Goal: Communication & Community: Answer question/provide support

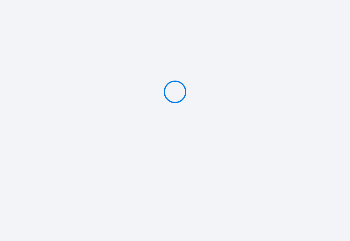
type input "PAY 15 €"
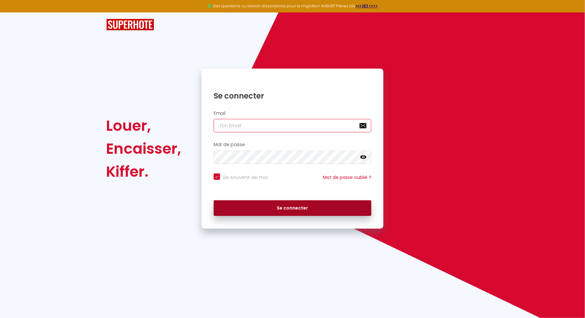
type input "[PERSON_NAME][EMAIL_ADDRESS][DOMAIN_NAME]"
click at [265, 209] on button "Se connecter" at bounding box center [293, 208] width 158 height 16
checkbox input "true"
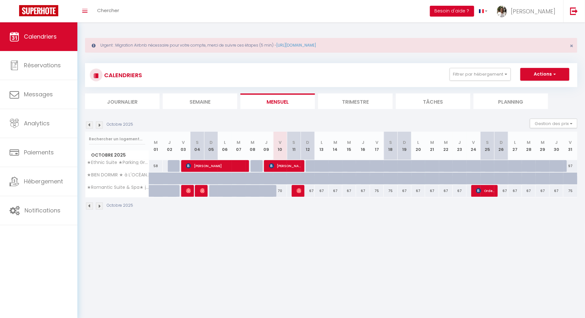
click at [474, 12] on button "Besoin d'aide ?" at bounding box center [452, 11] width 44 height 11
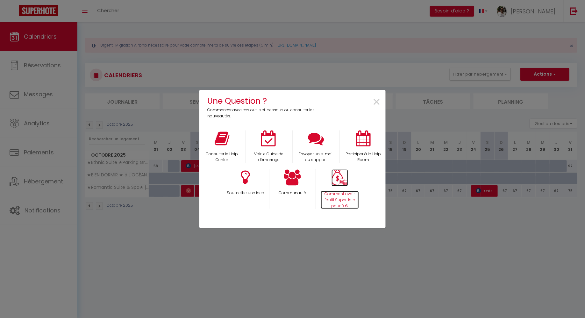
click at [340, 178] on img at bounding box center [340, 177] width 17 height 17
click at [237, 38] on div "Une Question ? Commencer avec ces outils ci-dessous ou consulter les nouveautés…" at bounding box center [292, 159] width 186 height 318
click at [376, 102] on span "×" at bounding box center [377, 102] width 9 height 20
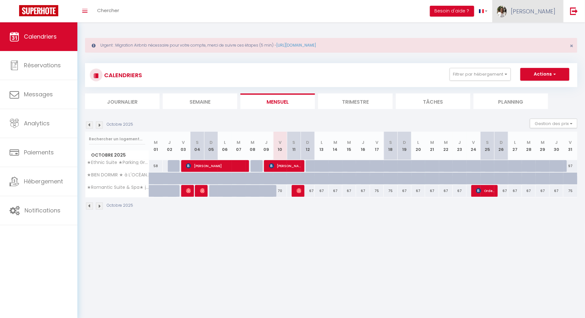
click at [507, 10] on img at bounding box center [502, 11] width 10 height 11
click at [529, 31] on link "Paramètres" at bounding box center [538, 31] width 47 height 11
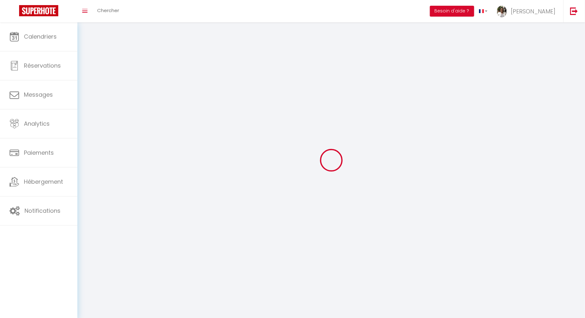
type input "[PERSON_NAME]"
type input "Meunier"
type input "0677493661"
type input "[STREET_ADDRESS][PERSON_NAME]"
type input "68100"
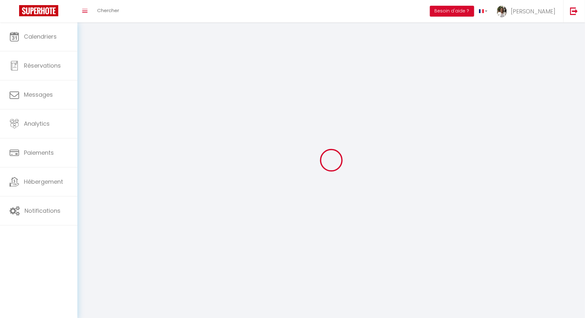
type input "[GEOGRAPHIC_DATA]"
type input "av24ZFfQi0XqjcsCcmRGJxXbB"
type input "g2QFCRGbX6sGRLoWyG8Q0sbbB"
type input "av24ZFfQi0XqjcsCcmRGJxXbB"
type input "g2QFCRGbX6sGRLoWyG8Q0sbbB"
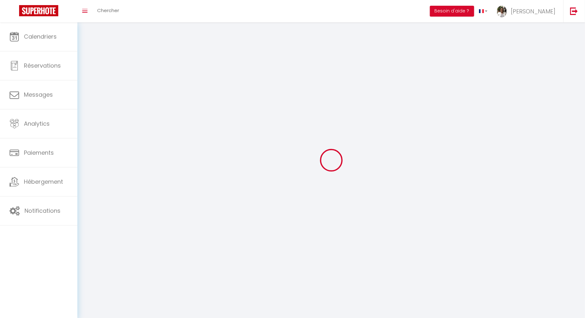
type input "[URL][DOMAIN_NAME]"
select select "28"
select select "fr"
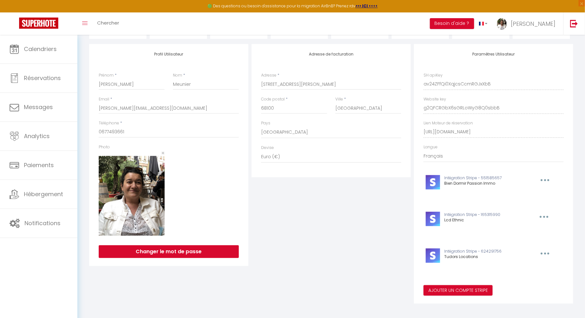
scroll to position [63, 0]
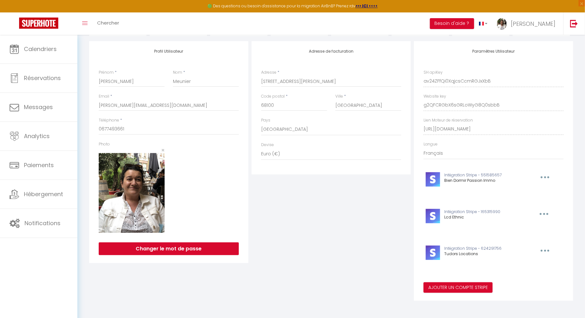
click at [545, 250] on icon "button" at bounding box center [546, 251] width 2 height 2
click at [544, 249] on button "button" at bounding box center [545, 250] width 20 height 10
click at [527, 264] on button "Supprimer" at bounding box center [528, 264] width 47 height 11
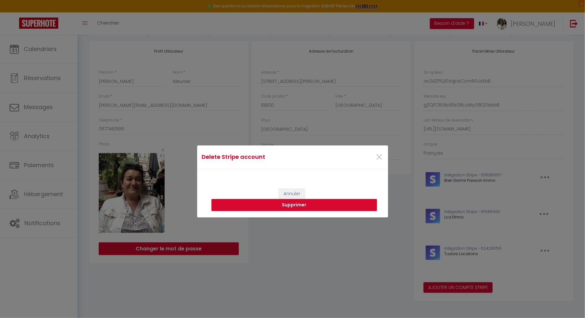
click at [295, 207] on button "Supprimer" at bounding box center [295, 205] width 166 height 12
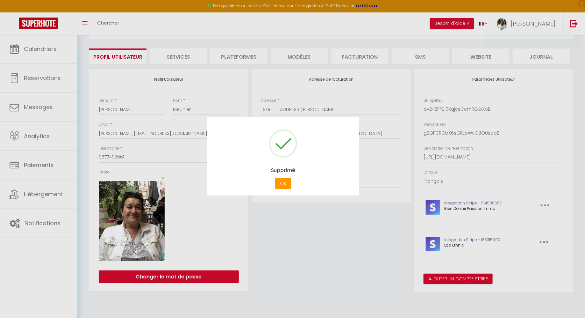
scroll to position [34, 0]
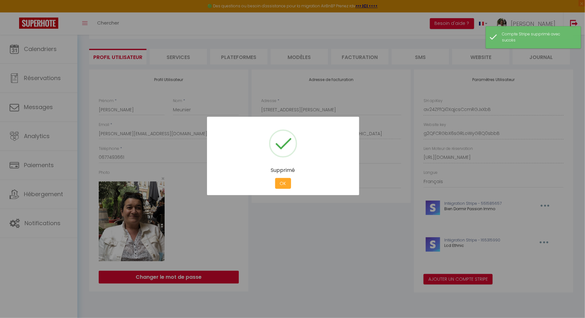
click at [284, 185] on button "OK" at bounding box center [283, 183] width 16 height 11
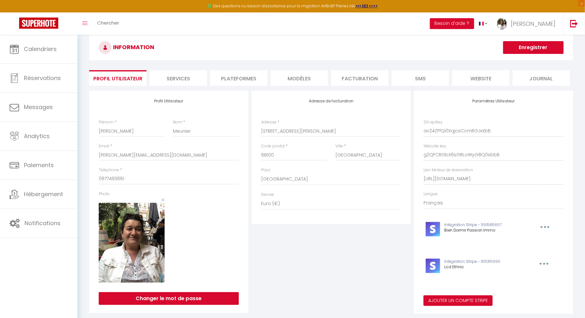
scroll to position [0, 0]
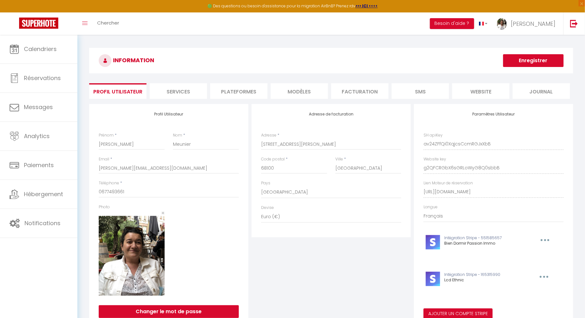
click at [416, 89] on li "SMS" at bounding box center [420, 91] width 57 height 16
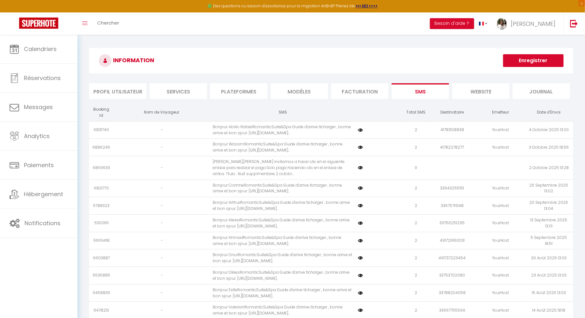
click at [359, 133] on img at bounding box center [360, 129] width 5 height 5
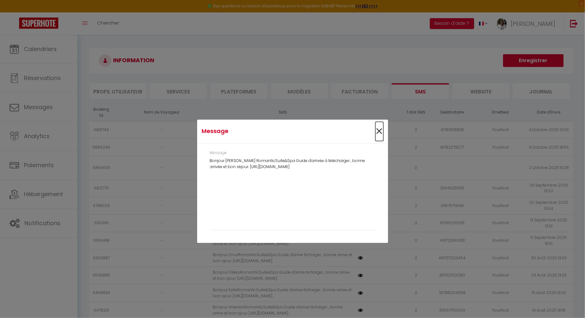
click at [380, 131] on span "×" at bounding box center [380, 131] width 8 height 19
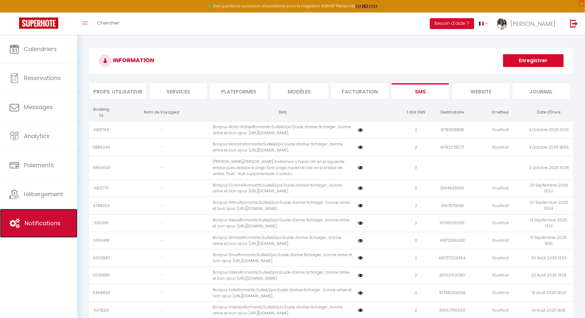
click at [32, 228] on link "Notifications" at bounding box center [38, 223] width 77 height 29
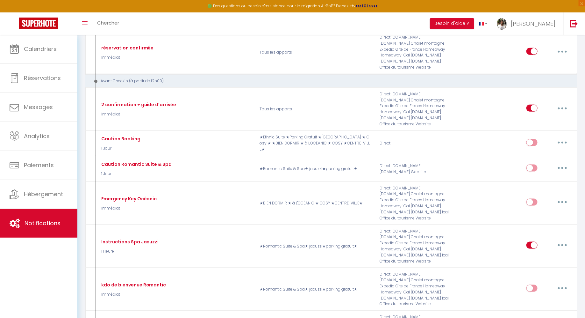
scroll to position [284, 0]
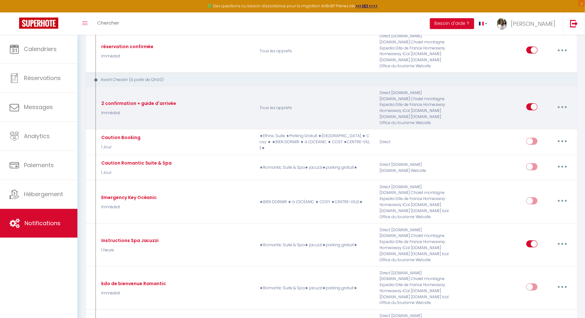
click at [564, 103] on button "button" at bounding box center [563, 107] width 18 height 10
click at [535, 117] on link "Editer" at bounding box center [546, 121] width 47 height 11
type input "2 confirmation + guide d'arrivée"
select select "Immédiat"
select select
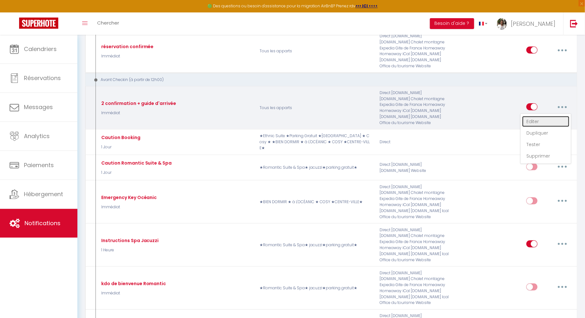
checkbox input "true"
checkbox input "false"
radio input "true"
type input "Procédure pour le checkin - [RENTAL:NAME][CHECKING:DD-MM-YYYY][CHECKING:DD-MM-Y…"
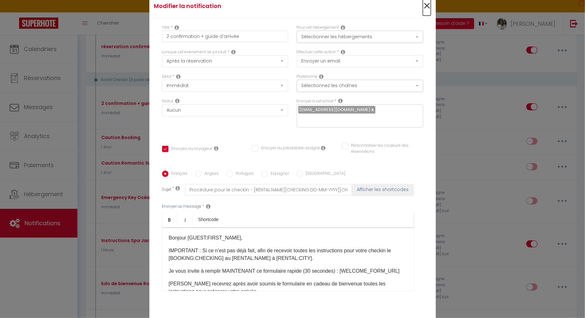
click at [428, 13] on span "×" at bounding box center [427, 5] width 8 height 19
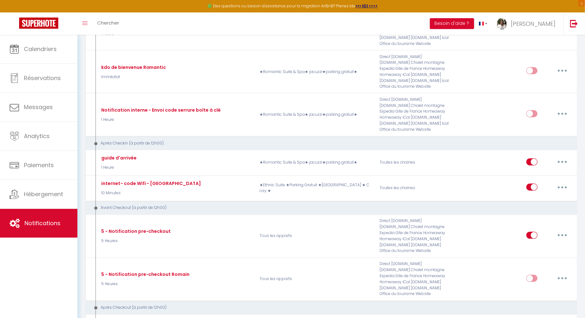
scroll to position [501, 0]
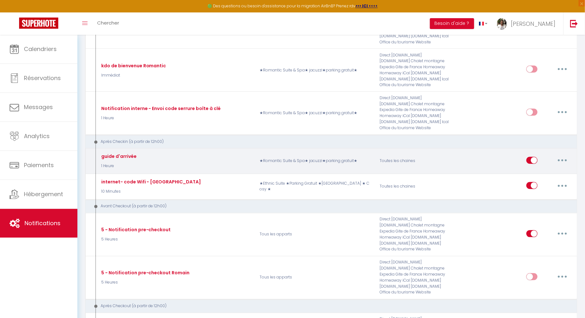
click at [564, 155] on button "button" at bounding box center [563, 160] width 18 height 10
click at [532, 169] on link "Editer" at bounding box center [546, 174] width 47 height 11
type input "guide d'arrivée"
select select "3"
select select "sms"
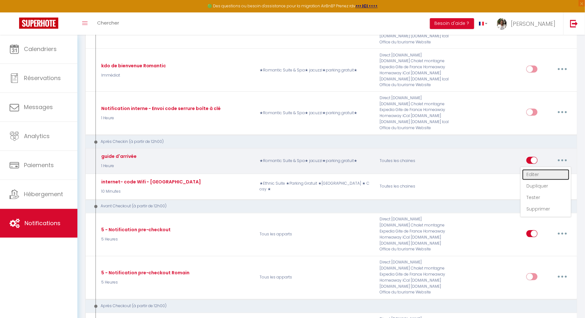
select select "1 Heure"
checkbox input "true"
checkbox input "false"
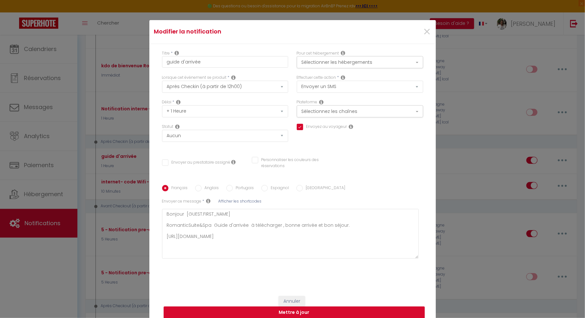
scroll to position [5, 0]
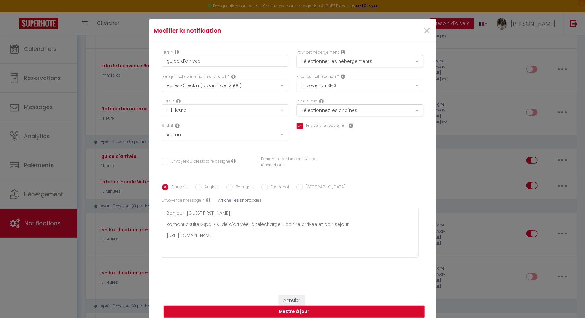
click at [199, 188] on input "Anglais" at bounding box center [198, 187] width 6 height 6
radio input "true"
checkbox input "true"
checkbox input "false"
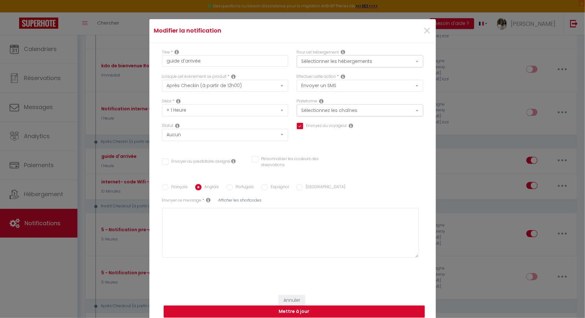
click at [168, 187] on input "Français" at bounding box center [165, 187] width 6 height 6
radio input "true"
checkbox input "true"
checkbox input "false"
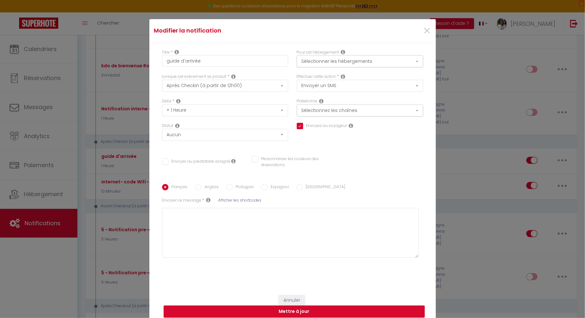
type textarea "Bonjour [GUEST:FIRST_NAME] RomanticSuite&Spa Guide d'arrivée à télécharger , bo…"
drag, startPoint x: 352, startPoint y: 226, endPoint x: 162, endPoint y: 226, distance: 189.9
click at [162, 226] on textarea "Bonjour [GUEST:FIRST_NAME] RomanticSuite&Spa Guide d'arrivée à télécharger , bo…" at bounding box center [290, 233] width 257 height 50
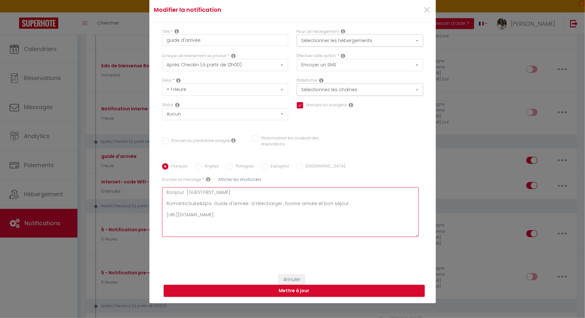
scroll to position [31, 0]
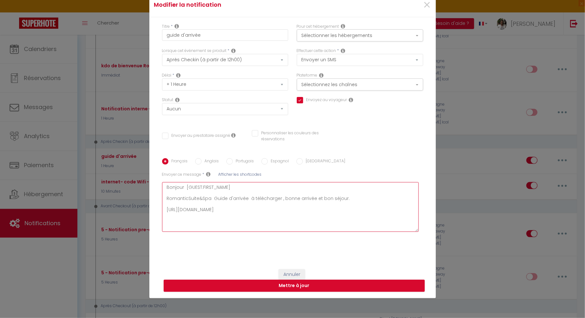
click at [358, 197] on textarea "Bonjour [GUEST:FIRST_NAME] RomanticSuite&Spa Guide d'arrivée à télécharger , bo…" at bounding box center [290, 207] width 257 height 50
click at [203, 160] on label "Anglais" at bounding box center [211, 161] width 18 height 7
click at [202, 160] on input "Anglais" at bounding box center [198, 161] width 6 height 6
radio input "true"
checkbox input "true"
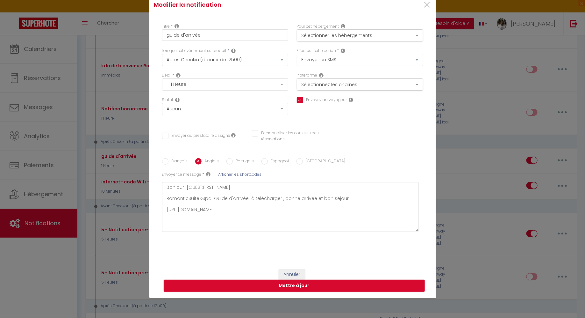
checkbox input "false"
click at [196, 202] on textarea at bounding box center [290, 207] width 257 height 50
paste textarea "RomanticSuite&Spa Arrival guide available for download. Enjoy your stay."
type textarea "RomanticSuite&Spa Arrival guide available for download. Enjoy your stay."
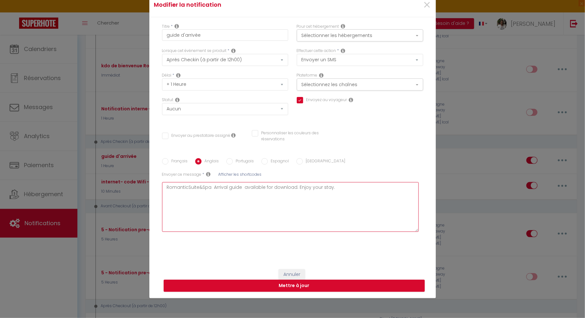
checkbox input "true"
checkbox input "false"
type textarea "RomanticSuite&Spa Arrival guide available for download. Enjoy your stay."
checkbox input "true"
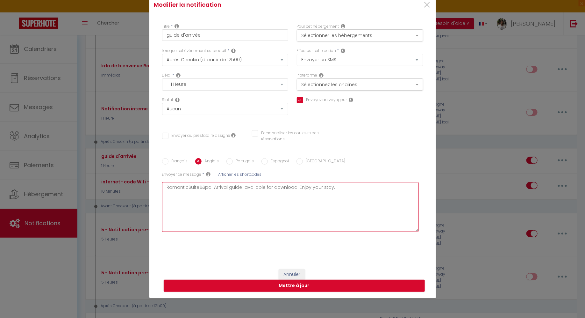
checkbox input "false"
type textarea "RomanticSuite&Spa Arrival guide available for download. Enjoy your stay."
checkbox input "true"
checkbox input "false"
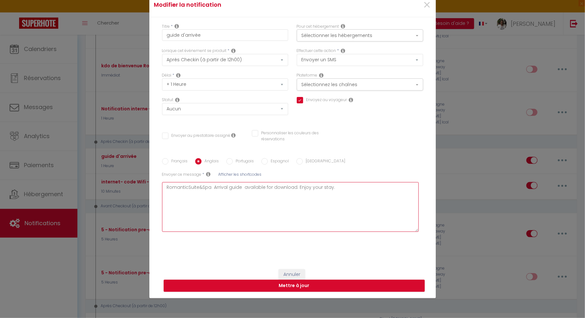
checkbox input "false"
type textarea "RomanticSuite&Spa Arrival guide available for download. Enjoy your stay."
checkbox input "true"
checkbox input "false"
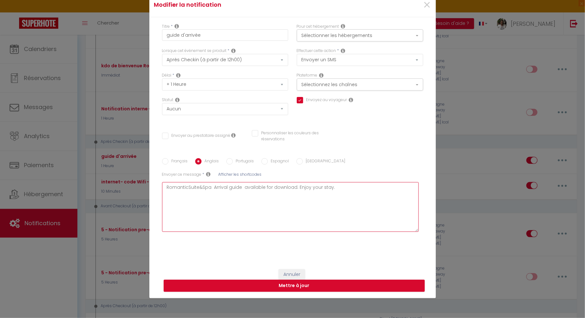
type textarea "RomanticSuite&Spa Arrival guide available for download. Enjoy your stay."
checkbox input "true"
checkbox input "false"
type textarea "H RomanticSuite&Spa Arrival guide available for download. Enjoy your stay."
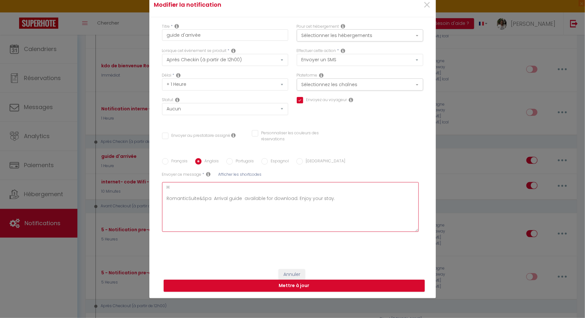
checkbox input "true"
checkbox input "false"
type textarea "He RomanticSuite&Spa Arrival guide available for download. Enjoy your stay."
checkbox input "true"
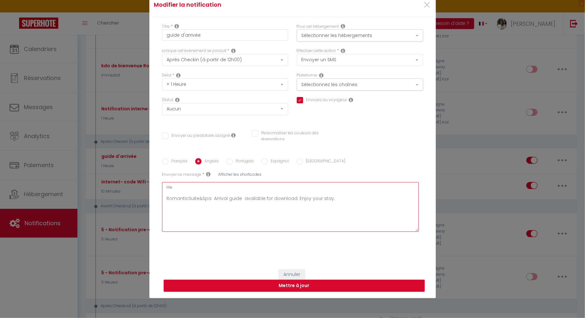
checkbox input "false"
type textarea "Hel RomanticSuite&Spa Arrival guide available for download. Enjoy your stay."
checkbox input "true"
checkbox input "false"
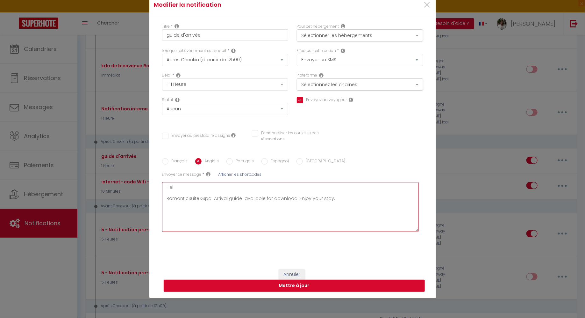
checkbox input "false"
type textarea "Hell RomanticSuite&Spa Arrival guide available for download. Enjoy your stay."
checkbox input "true"
checkbox input "false"
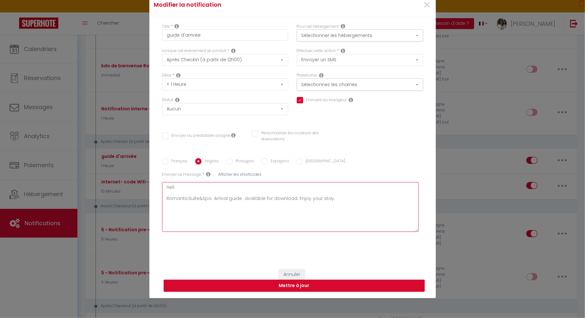
type textarea "Hello RomanticSuite&Spa Arrival guide available for download. Enjoy your stay."
checkbox input "true"
checkbox input "false"
type textarea "Hello RomanticSuite&Spa Arrival guide available for download. Enjoy your stay."
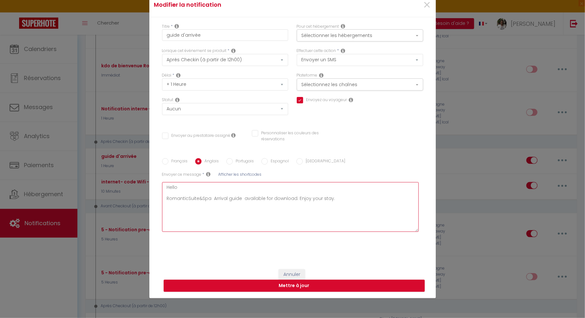
checkbox input "true"
checkbox input "false"
type textarea "Hello RomanticSuite&Spa Arrival guide available for download. Enjoy your stay."
click at [248, 175] on span "Afficher les shortcodes" at bounding box center [240, 173] width 43 height 5
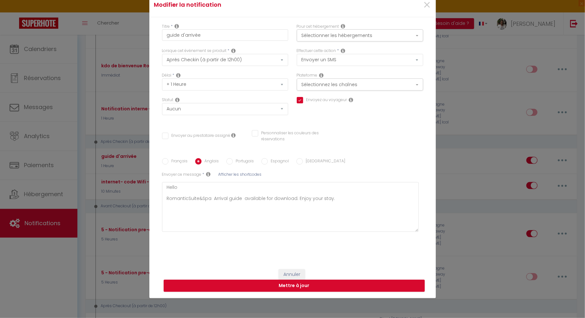
checkbox input "true"
checkbox input "false"
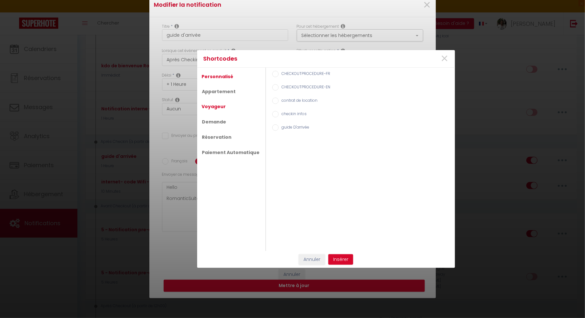
click at [218, 106] on link "Voyageur" at bounding box center [214, 106] width 31 height 11
click at [272, 88] on input "Prénom du voyageur" at bounding box center [275, 87] width 6 height 6
radio input "true"
click at [344, 258] on button "Insérer" at bounding box center [341, 259] width 25 height 11
checkbox input "true"
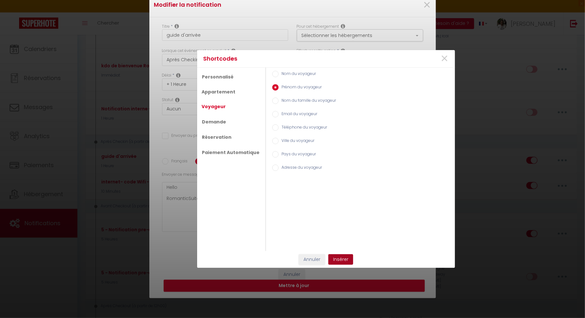
checkbox input "false"
type textarea "Hello [GUEST:FIRST_NAME] RomanticSuite&Spa Arrival guide available for download…"
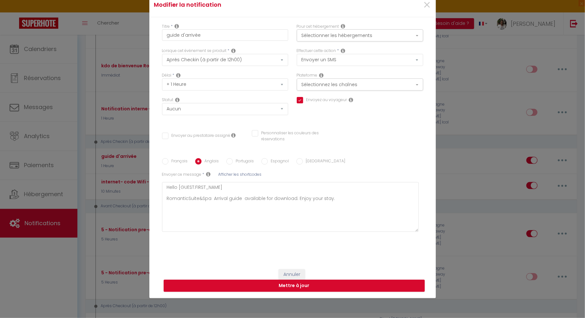
click at [165, 161] on input "Français" at bounding box center [165, 161] width 6 height 6
radio input "true"
checkbox input "true"
checkbox input "false"
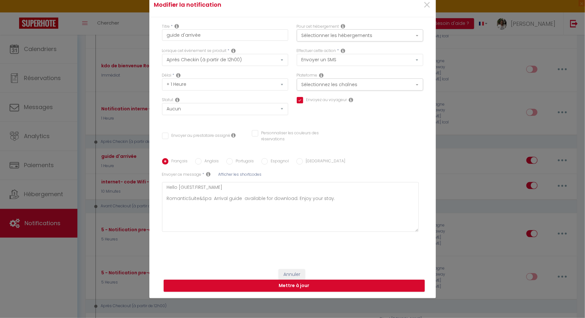
type textarea "Bonjour [GUEST:FIRST_NAME] RomanticSuite&Spa Guide d'arrivée à télécharger , bo…"
click at [197, 162] on input "Anglais" at bounding box center [198, 161] width 6 height 6
radio input "true"
checkbox input "true"
checkbox input "false"
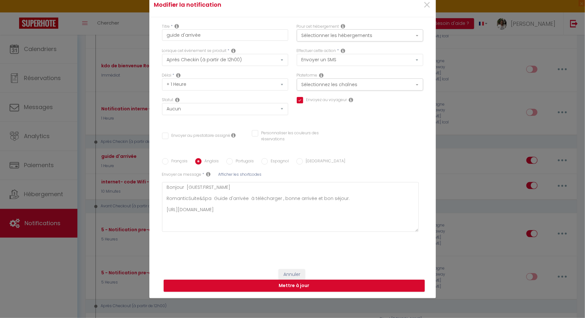
checkbox input "false"
click at [343, 198] on textarea "Hello [GUEST:FIRST_NAME] RomanticSuite&Spa Arrival guide available for download…" at bounding box center [290, 207] width 257 height 50
type textarea "Hello [GUEST:FIRST_NAME] RomanticSuite&Spa Arrival guide available for download…"
checkbox input "true"
checkbox input "false"
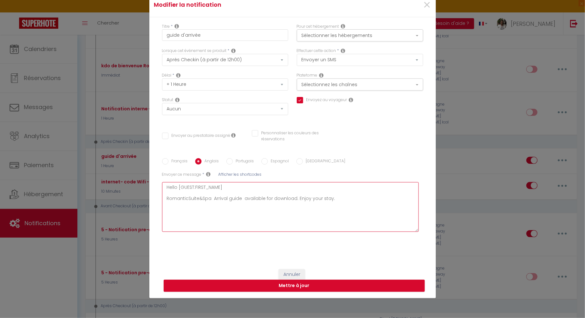
checkbox input "false"
type textarea "Hello [GUEST:FIRST_NAME] RomanticSuite&Spa Arrival guide available for download…"
checkbox input "true"
checkbox input "false"
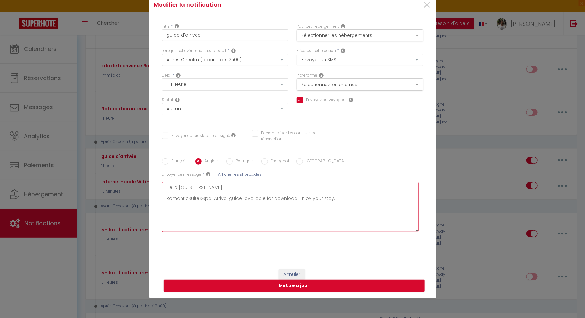
paste textarea "[URL][DOMAIN_NAME]"
type textarea "Hello [GUEST:FIRST_NAME] RomanticSuite&Spa Arrival guide available for download…"
checkbox input "true"
checkbox input "false"
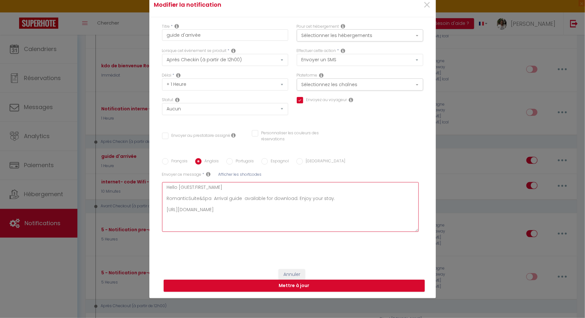
type textarea "Hello [GUEST:FIRST_NAME] RomanticSuite&Spa Arrival guide available for download…"
click at [167, 162] on input "Français" at bounding box center [165, 161] width 6 height 6
radio input "true"
checkbox input "true"
checkbox input "false"
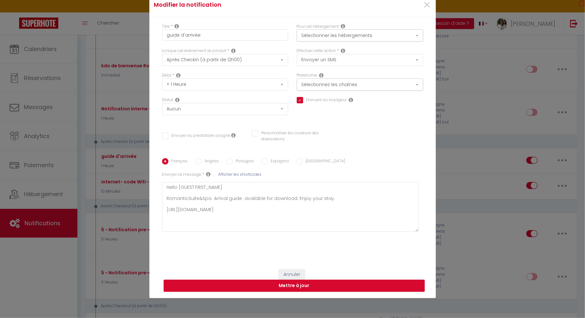
checkbox input "false"
type textarea "Bonjour [GUEST:FIRST_NAME] RomanticSuite&Spa Guide d'arrivée à télécharger , bo…"
click at [201, 161] on input "Anglais" at bounding box center [198, 161] width 6 height 6
radio input "true"
checkbox input "true"
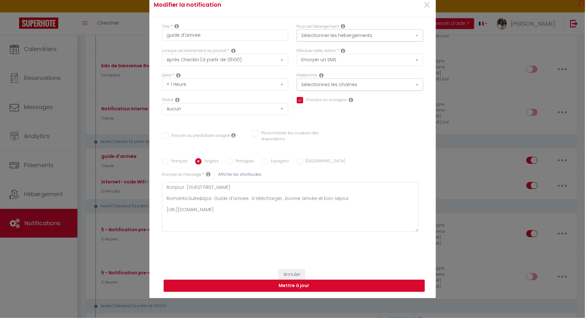
checkbox input "false"
type textarea "Hello [GUEST:FIRST_NAME] RomanticSuite&Spa Arrival guide available for download…"
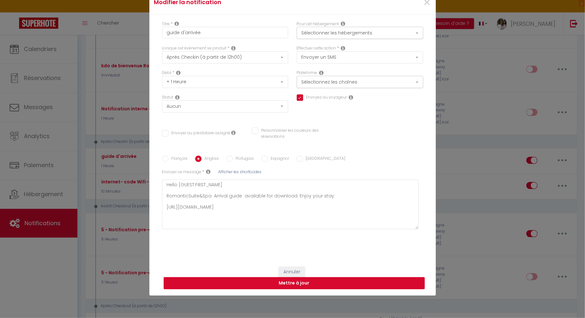
click at [300, 282] on button "Mettre à jour" at bounding box center [294, 283] width 261 height 12
checkbox input "true"
checkbox input "false"
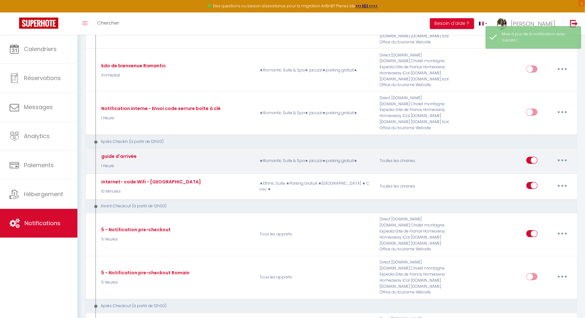
click at [564, 155] on button "button" at bounding box center [563, 160] width 18 height 10
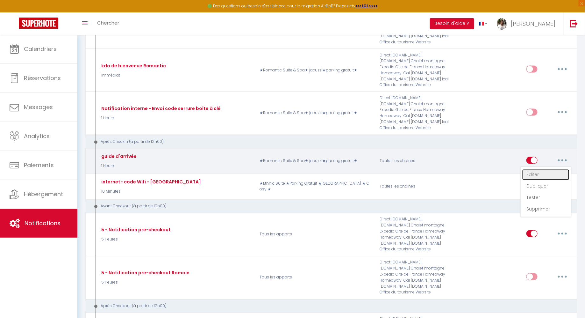
click at [532, 171] on link "Editer" at bounding box center [546, 174] width 47 height 11
type input "guide d'arrivée"
select select "3"
select select "sms"
select select "1 Heure"
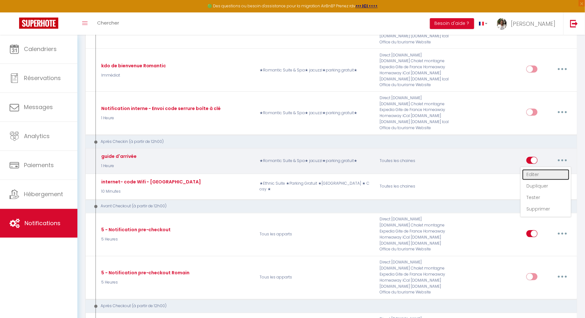
select select
checkbox input "true"
checkbox input "false"
radio input "true"
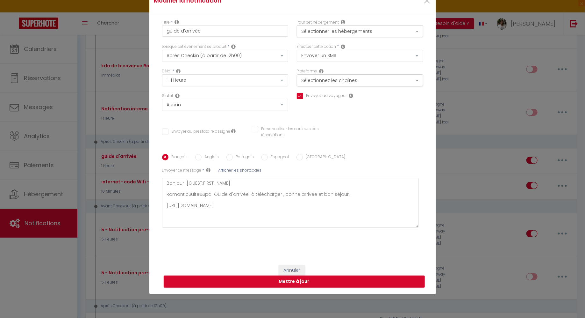
click at [199, 156] on input "Anglais" at bounding box center [198, 157] width 6 height 6
radio input "true"
checkbox input "true"
checkbox input "false"
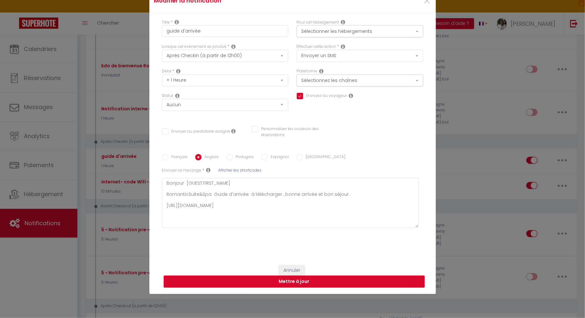
type textarea "Hello [GUEST:FIRST_NAME] RomanticSuite&Spa Arrival guide available for download…"
click at [167, 158] on input "Français" at bounding box center [165, 157] width 6 height 6
radio input "true"
checkbox input "true"
checkbox input "false"
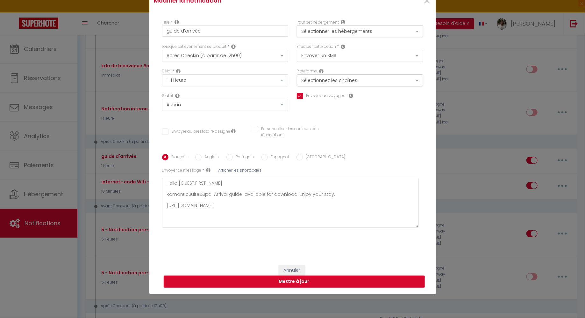
checkbox input "false"
type textarea "Bonjour [GUEST:FIRST_NAME] RomanticSuite&Spa Guide d'arrivée à télécharger , bo…"
click at [295, 282] on button "Mettre à jour" at bounding box center [294, 281] width 261 height 12
checkbox input "true"
checkbox input "false"
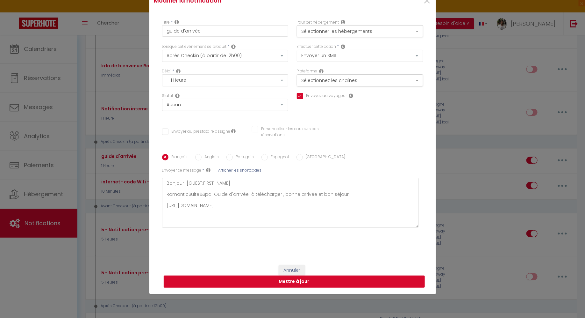
checkbox input "false"
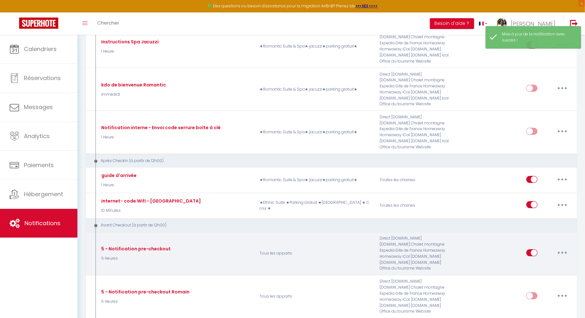
scroll to position [483, 0]
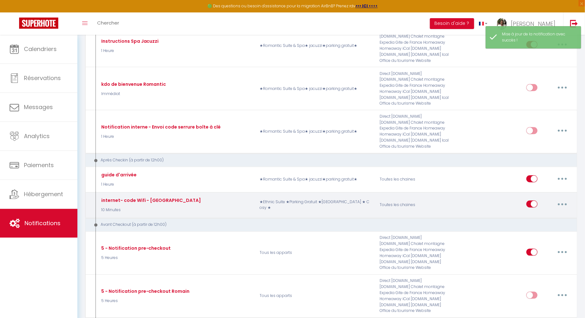
click at [564, 200] on button "button" at bounding box center [563, 204] width 18 height 10
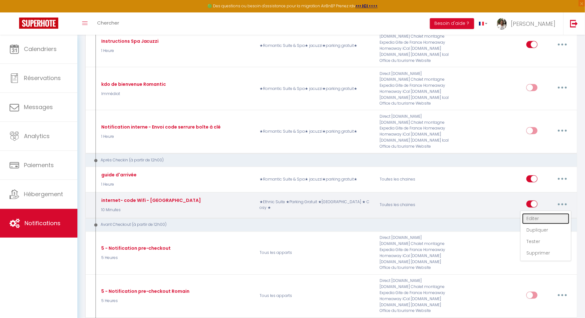
click at [537, 214] on link "Editer" at bounding box center [546, 218] width 47 height 11
type input "internet- code Wifi - [GEOGRAPHIC_DATA]"
select select "3"
select select "10 Minutes"
select select "if_booking_is_paid"
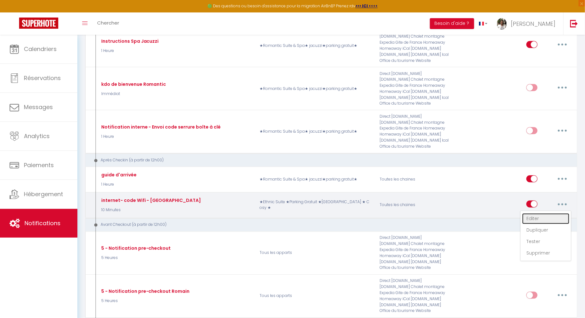
checkbox input "true"
checkbox input "false"
radio input "true"
type input "accès Internet code Wifi -[GEOGRAPHIC_DATA]"
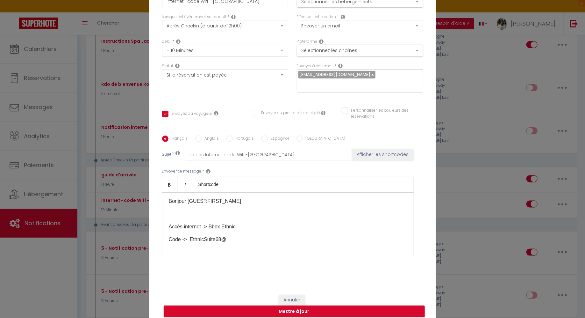
scroll to position [0, 0]
click at [173, 216] on div "Bonjour [GUEST:FIRST_NAME]​ Accès internet -> Bbox Ethnic Code -> EthnicSuite68@" at bounding box center [288, 224] width 252 height 64
click at [296, 308] on button "Mettre à jour" at bounding box center [294, 311] width 261 height 12
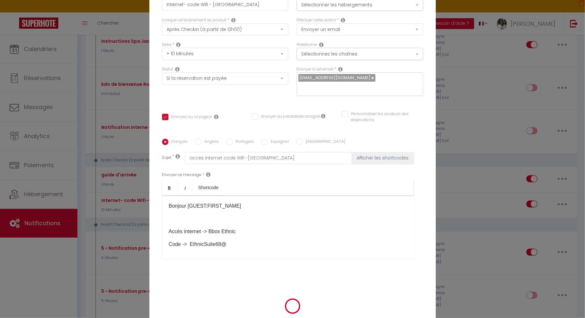
checkbox input "true"
checkbox input "false"
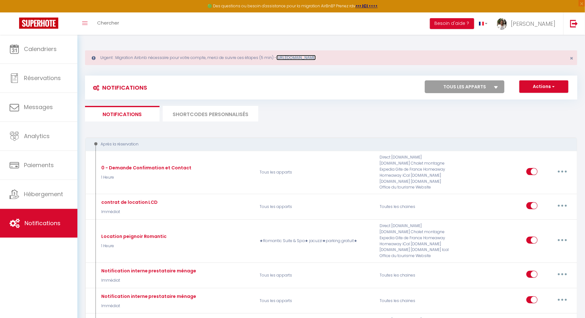
click at [316, 58] on link "[URL][DOMAIN_NAME]" at bounding box center [297, 57] width 40 height 5
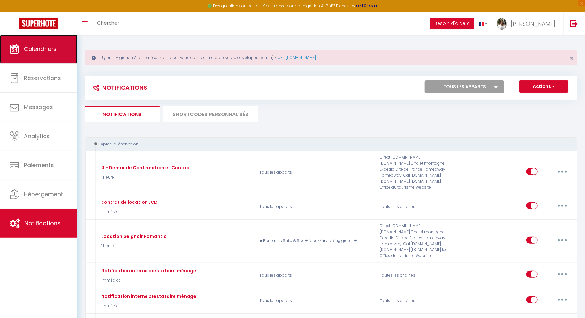
click at [33, 48] on span "Calendriers" at bounding box center [40, 49] width 33 height 8
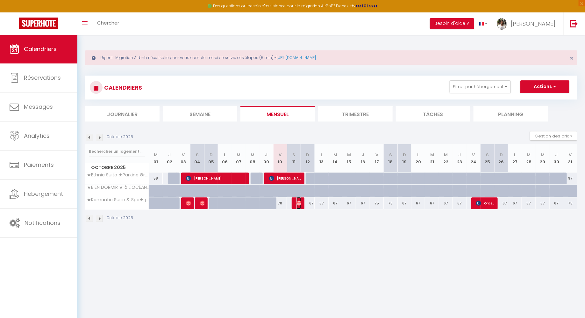
click at [299, 203] on img at bounding box center [299, 202] width 5 height 5
select select "OK"
select select "KO"
select select "1"
select select "0"
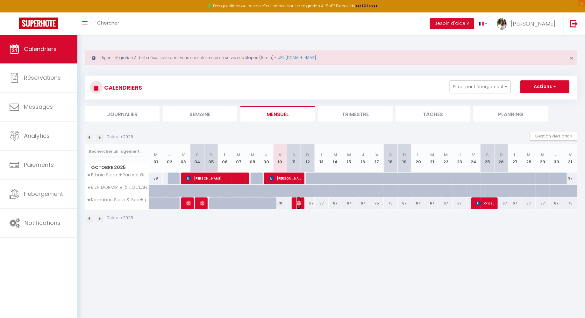
select select "1"
select select
select select "22842"
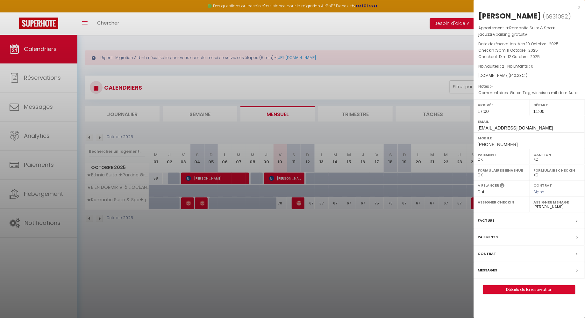
click at [490, 240] on label "Paiements" at bounding box center [488, 237] width 20 height 7
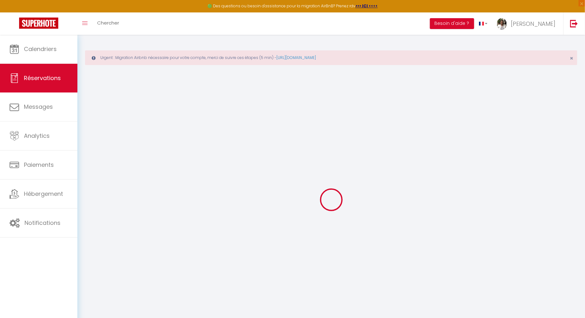
select select "0"
select select
checkbox input "false"
select select
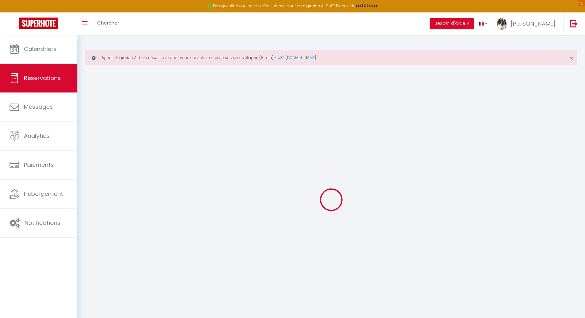
select select
checkbox input "false"
type textarea "Guten Tag, wir reisen mit dem Auto an."
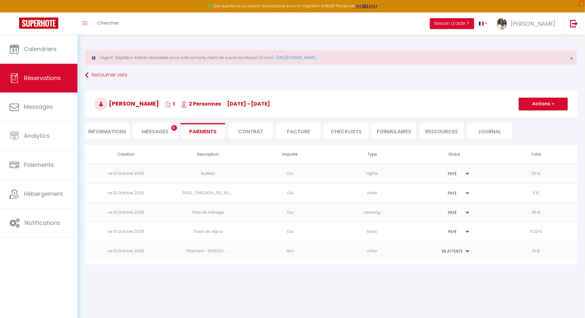
click at [161, 132] on span "Messages" at bounding box center [155, 131] width 27 height 7
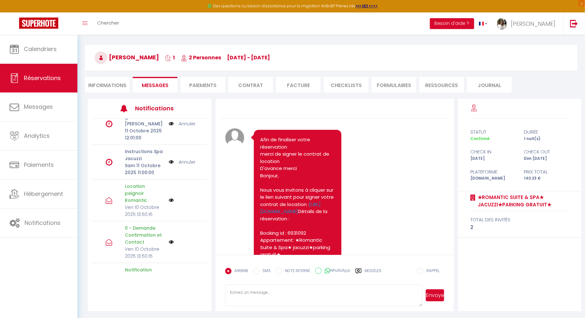
scroll to position [156, 0]
click at [103, 86] on li "Informations" at bounding box center [107, 85] width 45 height 16
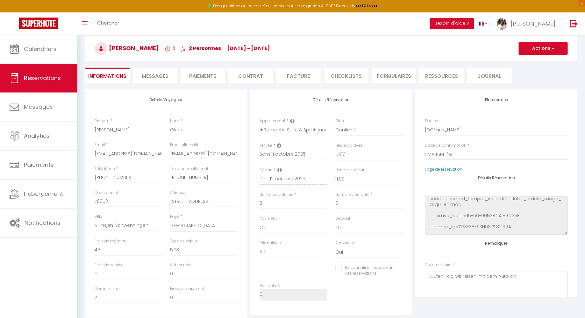
click at [157, 71] on li "Messages" at bounding box center [155, 76] width 45 height 16
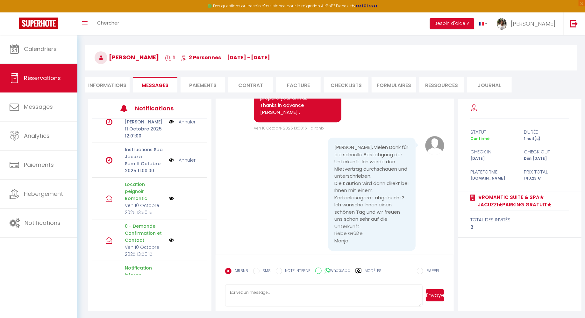
scroll to position [655, 0]
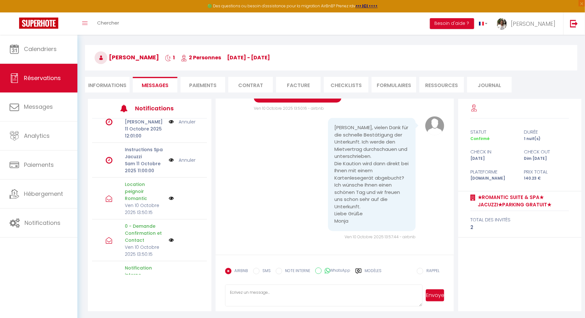
click at [258, 296] on textarea at bounding box center [324, 295] width 198 height 22
paste textarea "Hallo, machen Sie sich keine Sorgen wegen der Kaution, diese wird derzeit nicht…"
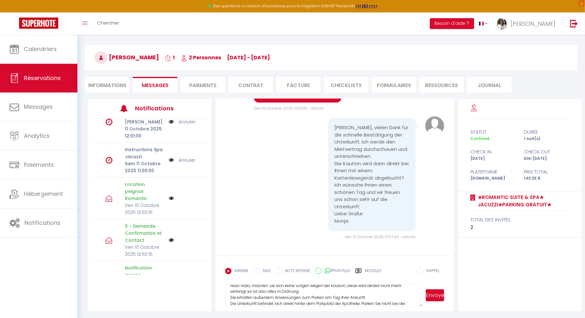
scroll to position [0, 0]
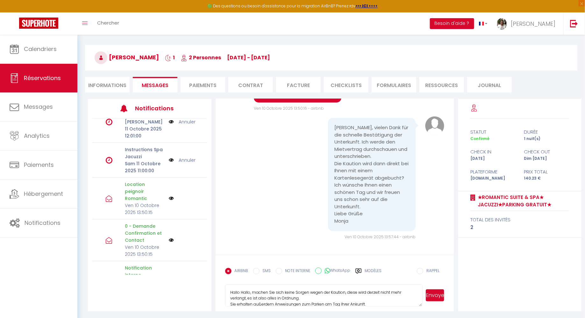
click at [251, 293] on textarea "Hallo Hallo, machen Sie sich keine Sorgen wegen der Kaution, diese wird derzeit…" at bounding box center [324, 295] width 198 height 22
click at [368, 289] on textarea "Hallo Hallo, machen Sie sich keine Sorgen wegen der Kaution, diese wird derzeit…" at bounding box center [324, 295] width 198 height 22
click at [386, 289] on textarea "Hallo Hallo, machen Sie sich keine Sorgen wegen der Kaution, diese wird derzeit…" at bounding box center [324, 295] width 198 height 22
click at [265, 296] on textarea "Hallo Hallo, machen Sie sich keine Sorgen wegen der Kaution, diese wird derzeit…" at bounding box center [324, 295] width 198 height 22
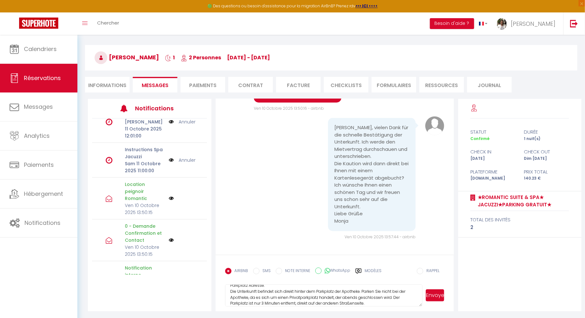
scroll to position [37, 0]
type textarea "Hallo Hallo, machen Sie sich keine Sorgen wegen der Kaution, diese wird derzeit…"
click at [437, 293] on button "Envoyer" at bounding box center [435, 295] width 19 height 12
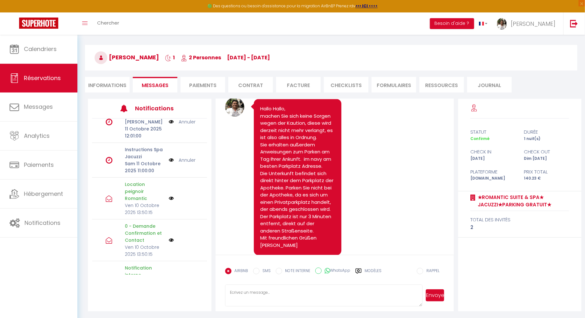
scroll to position [742, 0]
